Goal: Check status: Check status

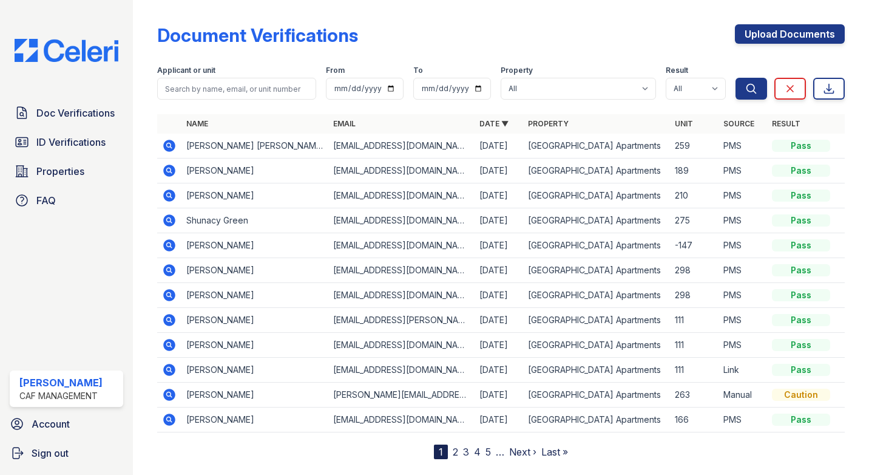
click at [168, 146] on icon at bounding box center [168, 144] width 3 height 3
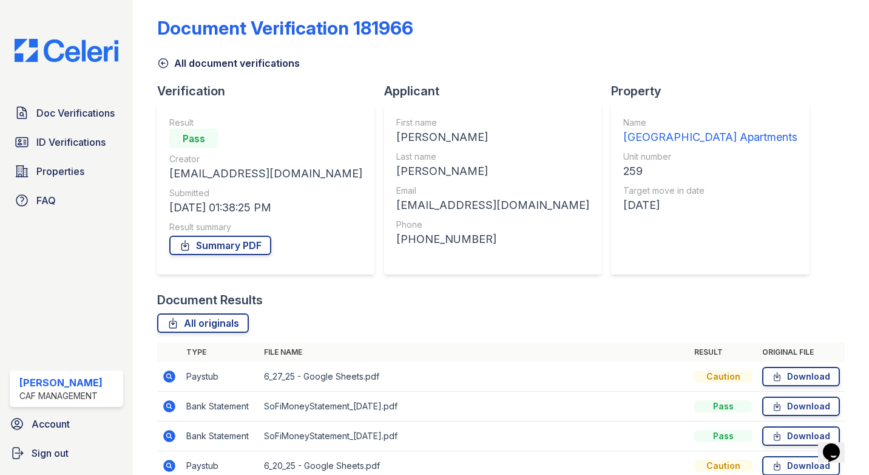
scroll to position [2, 0]
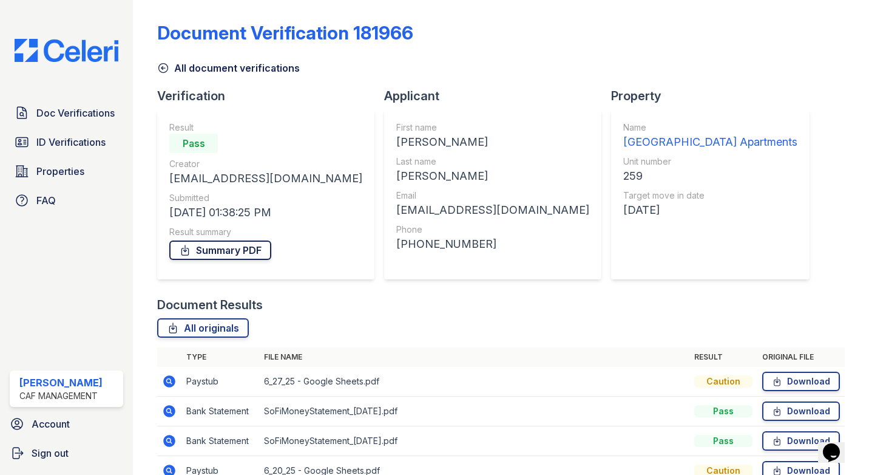
click at [203, 254] on link "Summary PDF" at bounding box center [220, 249] width 102 height 19
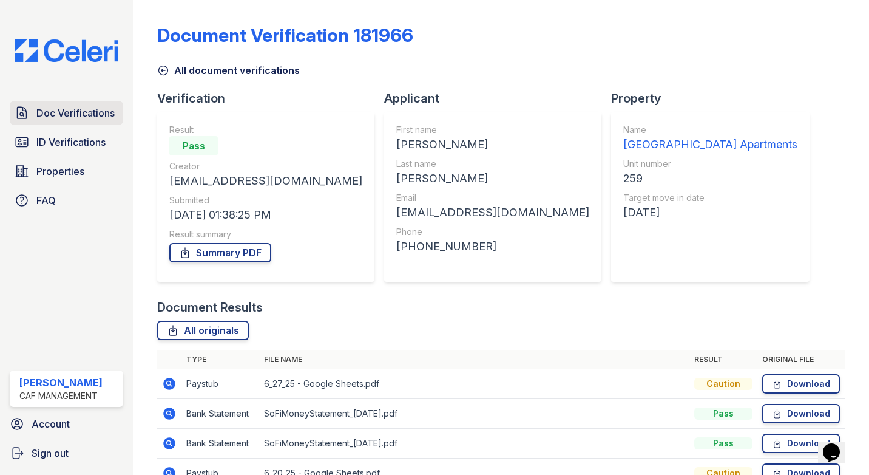
drag, startPoint x: 52, startPoint y: 110, endPoint x: 52, endPoint y: 121, distance: 11.5
click at [52, 110] on span "Doc Verifications" at bounding box center [75, 113] width 78 height 15
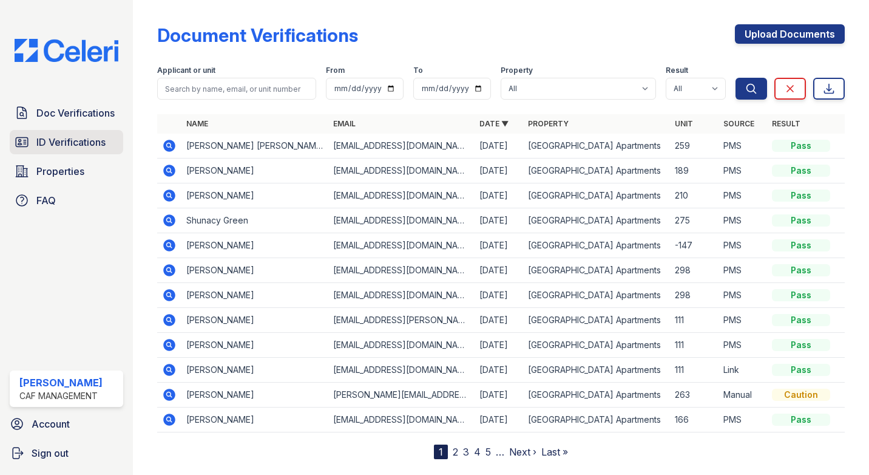
click at [47, 147] on span "ID Verifications" at bounding box center [70, 142] width 69 height 15
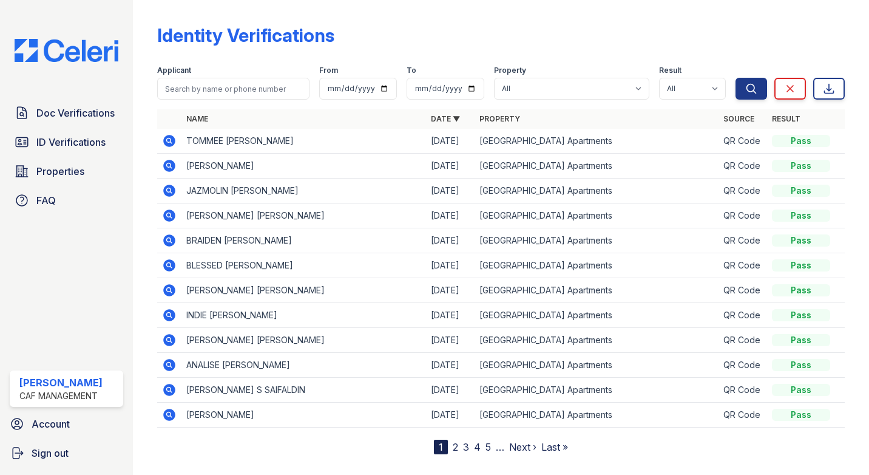
click at [171, 217] on icon at bounding box center [169, 215] width 15 height 15
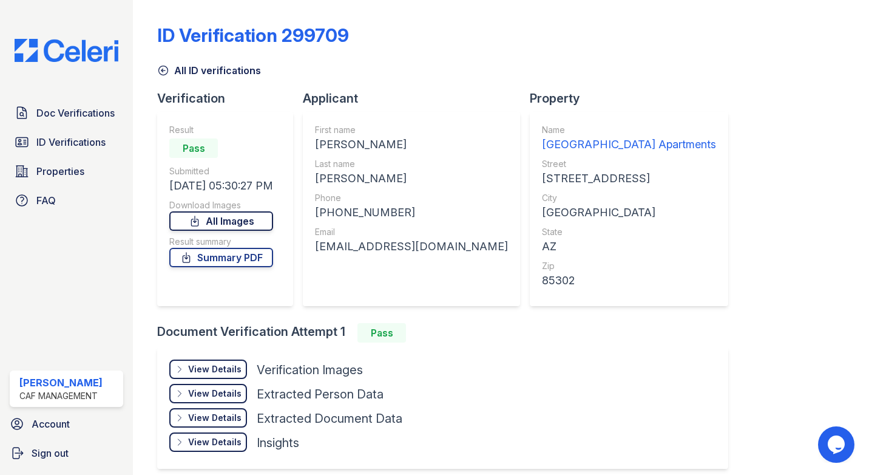
click at [242, 219] on link "All Images" at bounding box center [221, 220] width 104 height 19
click at [451, 60] on div "All ID verifications" at bounding box center [501, 67] width 688 height 22
